Goal: Register for event/course

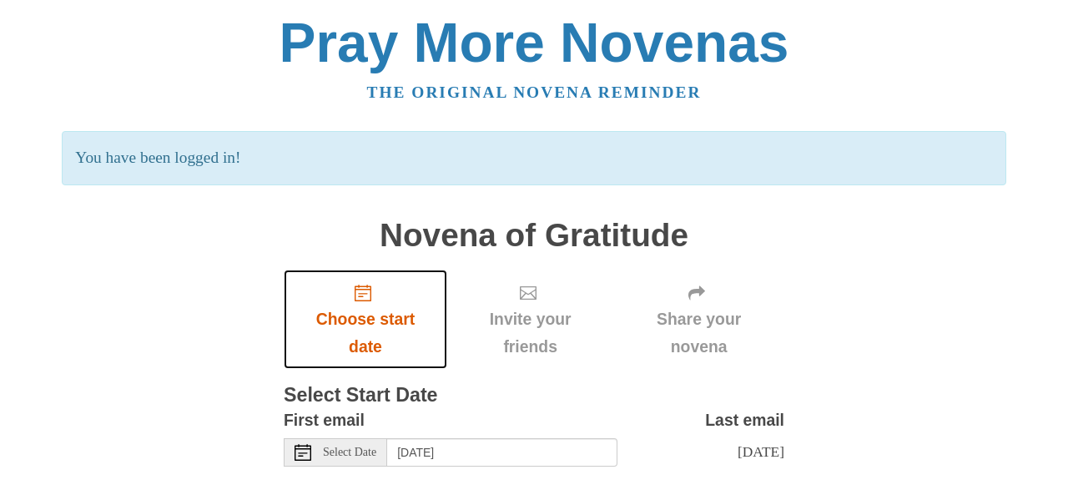
click at [390, 347] on span "Choose start date" at bounding box center [365, 332] width 130 height 55
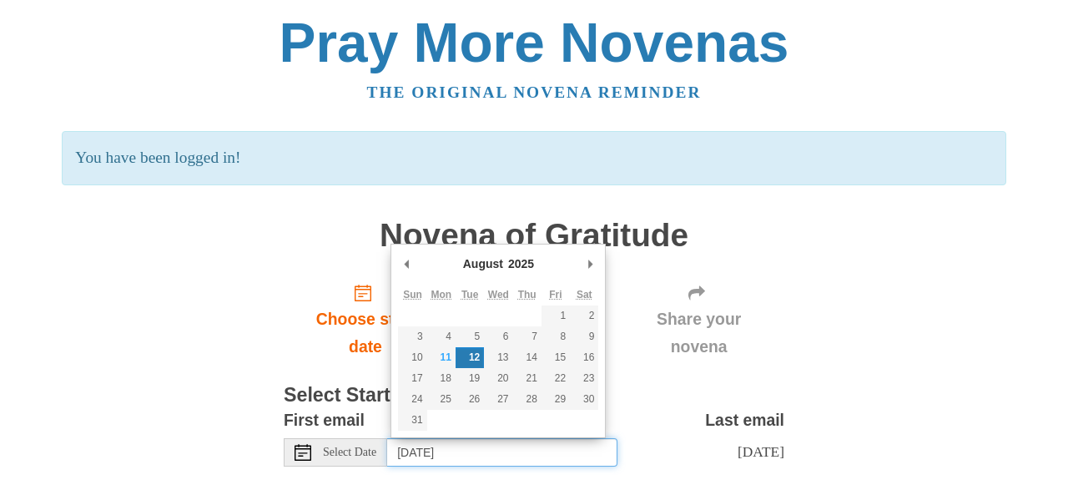
click at [500, 445] on input "Tuesday, August 12th" at bounding box center [502, 452] width 230 height 28
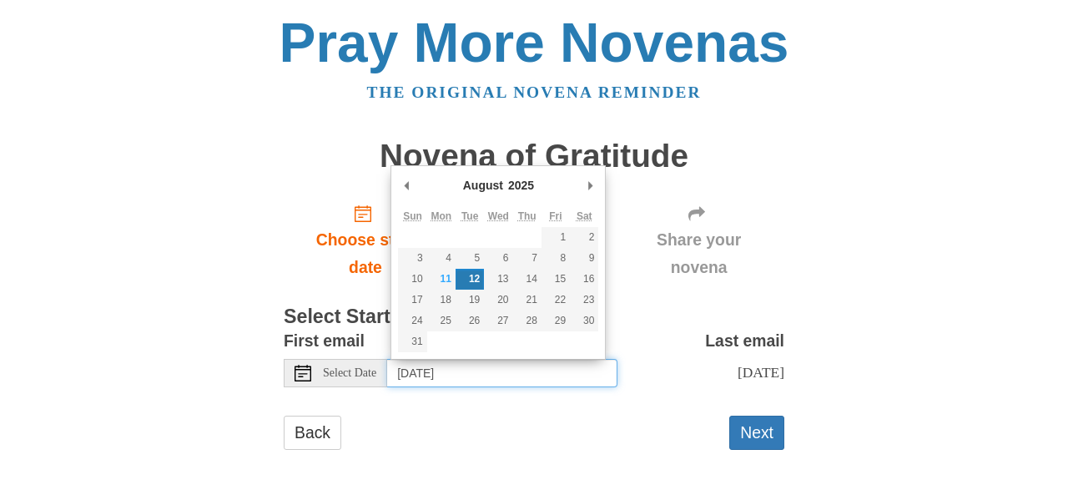
click at [448, 380] on input "Tuesday, August 12th" at bounding box center [502, 373] width 230 height 28
type input "Monday, August 11th"
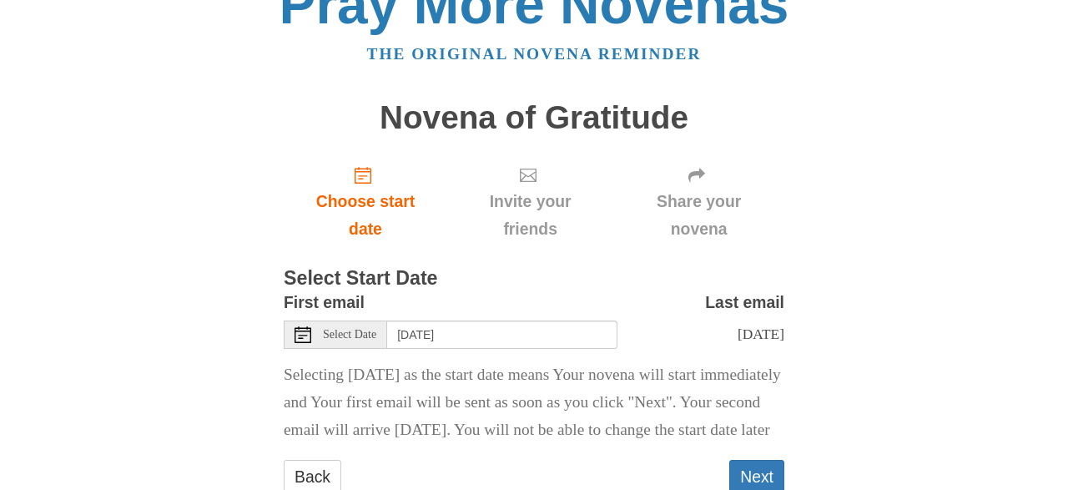
scroll to position [118, 0]
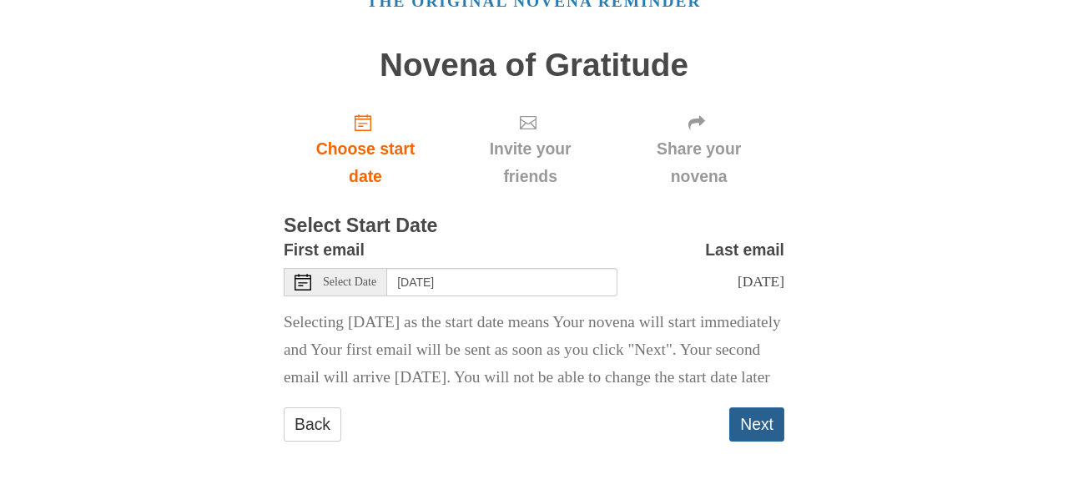
click at [758, 425] on button "Next" at bounding box center [756, 424] width 55 height 34
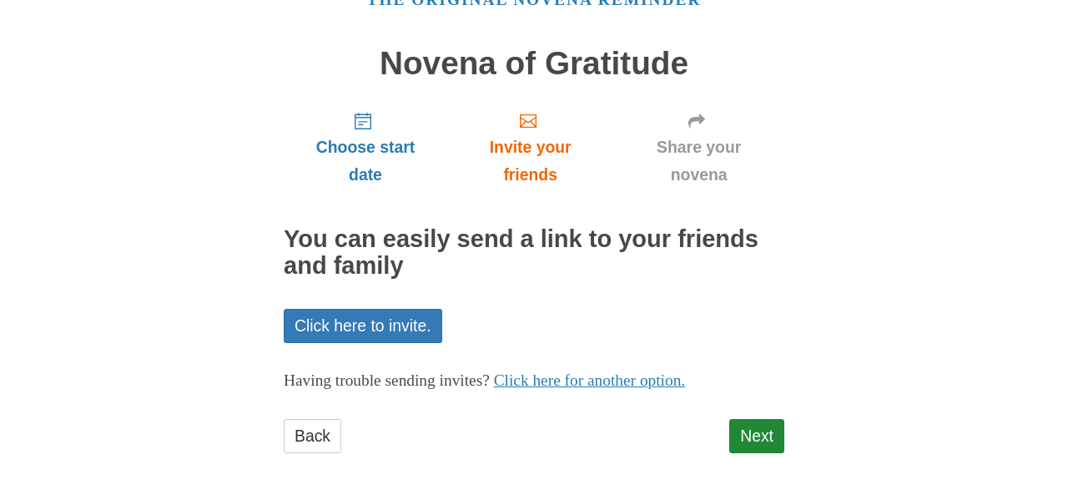
scroll to position [103, 0]
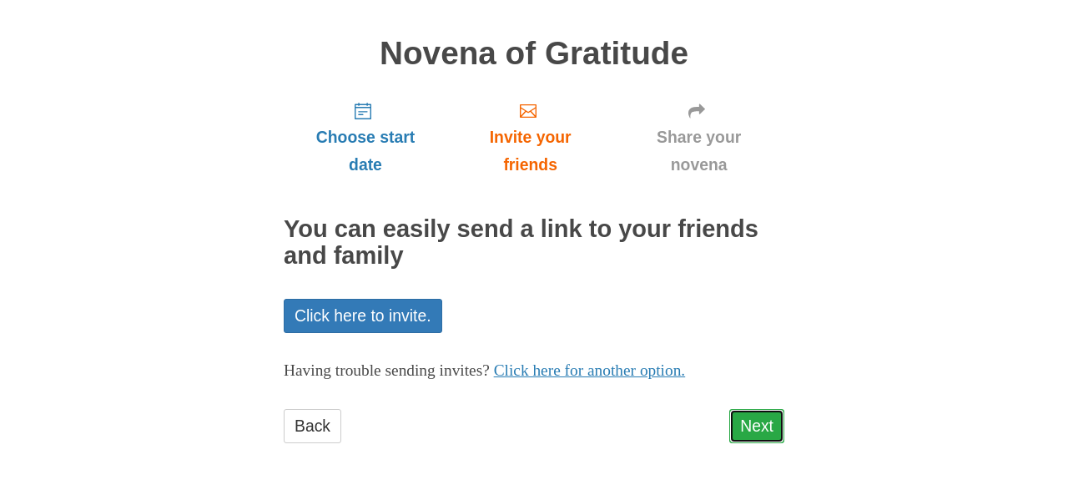
click at [763, 423] on link "Next" at bounding box center [756, 426] width 55 height 34
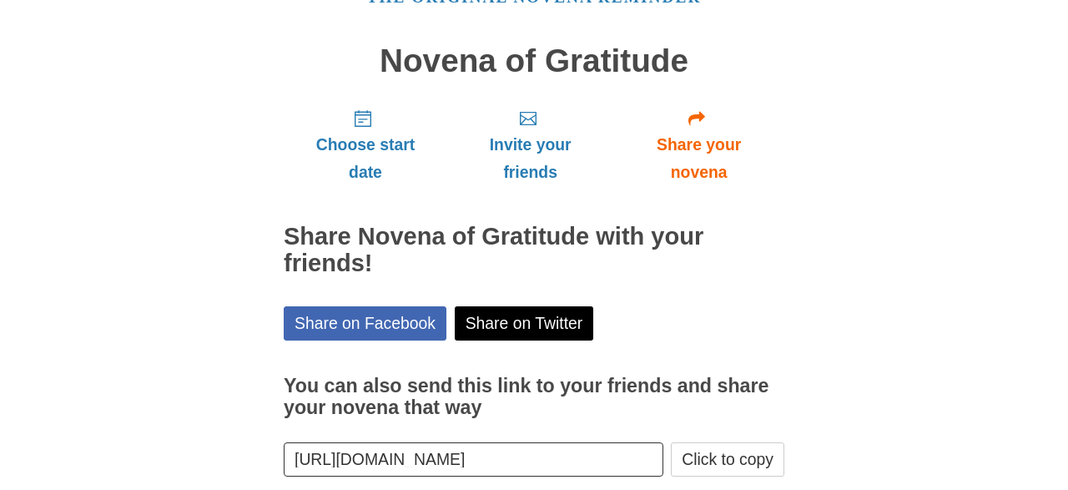
scroll to position [178, 0]
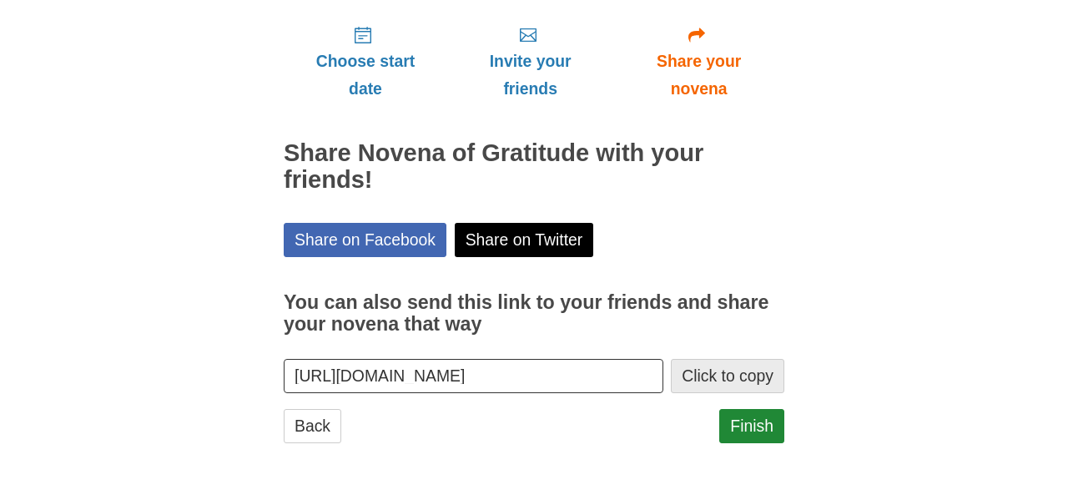
click at [705, 384] on button "Click to copy" at bounding box center [727, 376] width 113 height 34
click at [742, 428] on link "Finish" at bounding box center [751, 426] width 65 height 34
